Goal: Navigation & Orientation: Find specific page/section

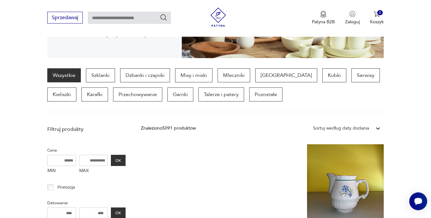
scroll to position [146, 0]
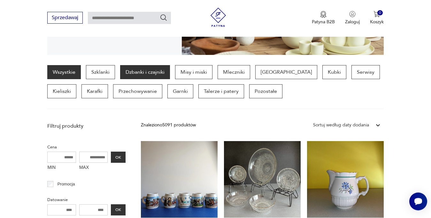
click at [151, 71] on p "Dzbanki i czajniki" at bounding box center [145, 72] width 50 height 14
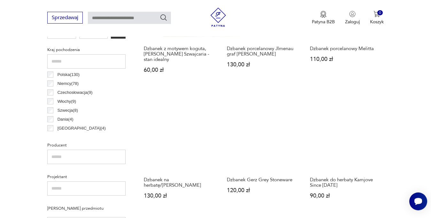
scroll to position [324, 0]
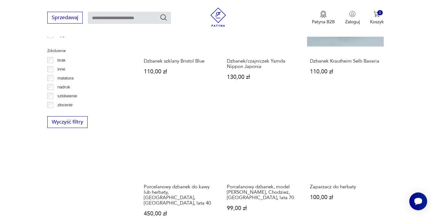
scroll to position [726, 0]
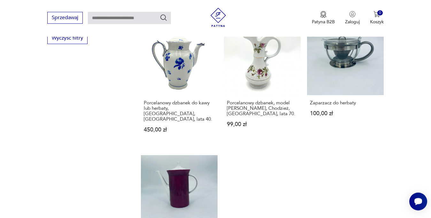
scroll to position [777, 0]
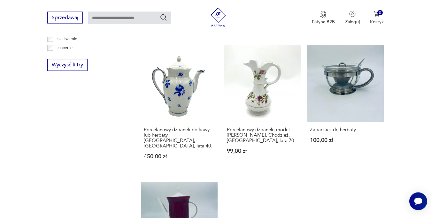
scroll to position [744, 0]
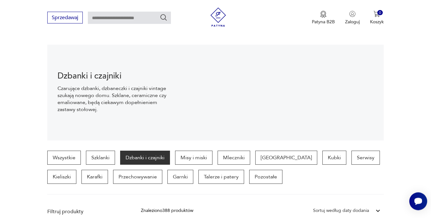
scroll to position [63, 0]
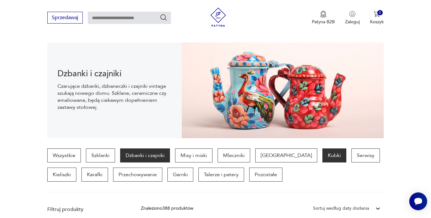
click at [323, 155] on p "Kubki" at bounding box center [335, 156] width 24 height 14
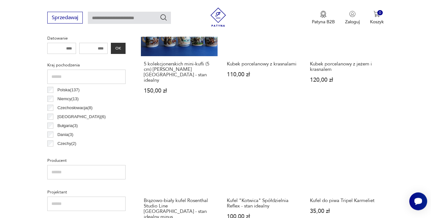
scroll to position [298, 0]
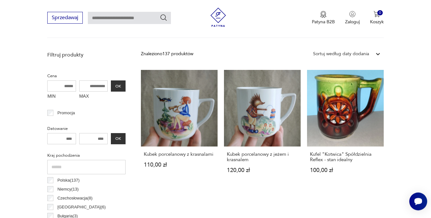
scroll to position [220, 0]
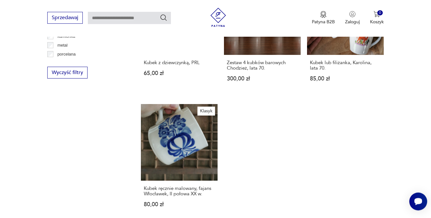
scroll to position [833, 0]
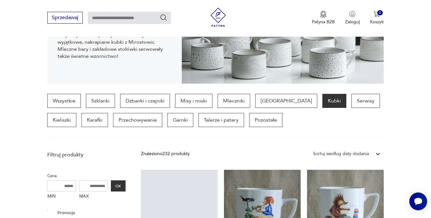
scroll to position [1254, 0]
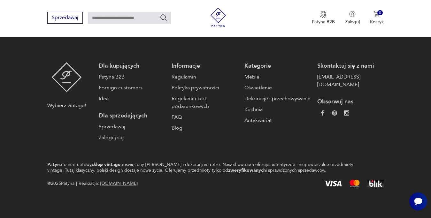
scroll to position [63, 0]
